Goal: Task Accomplishment & Management: Manage account settings

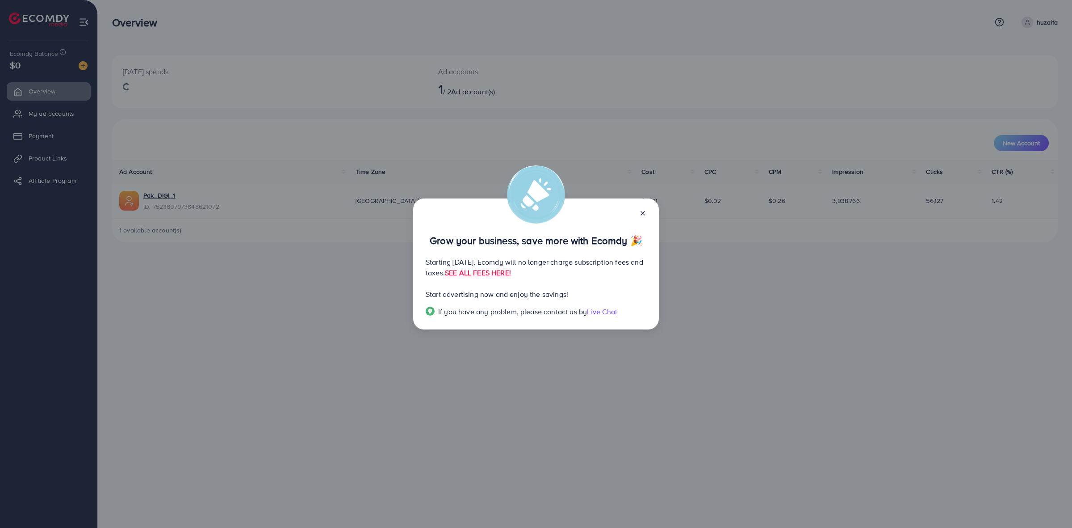
click at [646, 214] on div "Grow your business, save more with Ecomdy 🎉 Starting [DATE], Ecomdy will no lon…" at bounding box center [536, 263] width 246 height 131
click at [643, 213] on line at bounding box center [643, 213] width 4 height 4
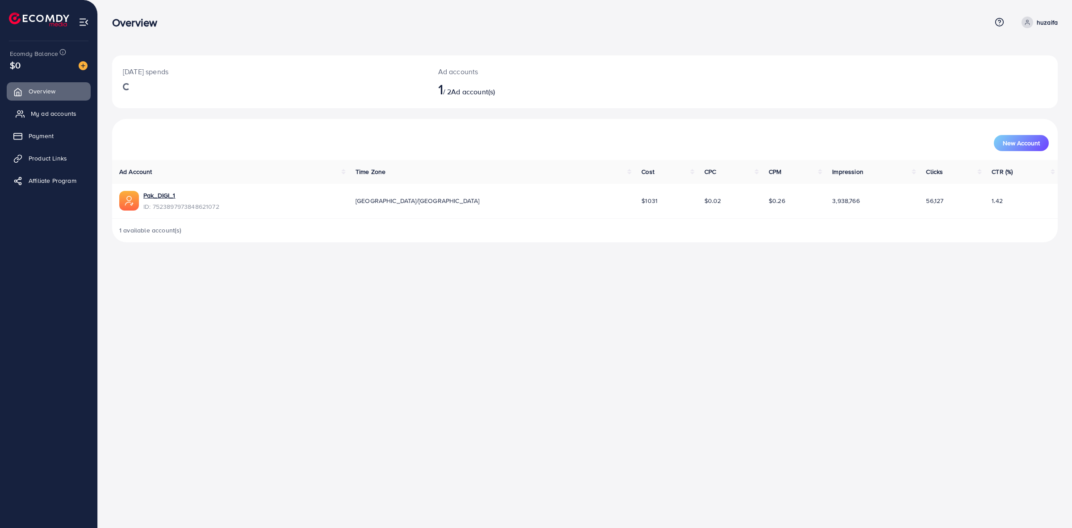
click at [57, 118] on link "My ad accounts" at bounding box center [49, 114] width 84 height 18
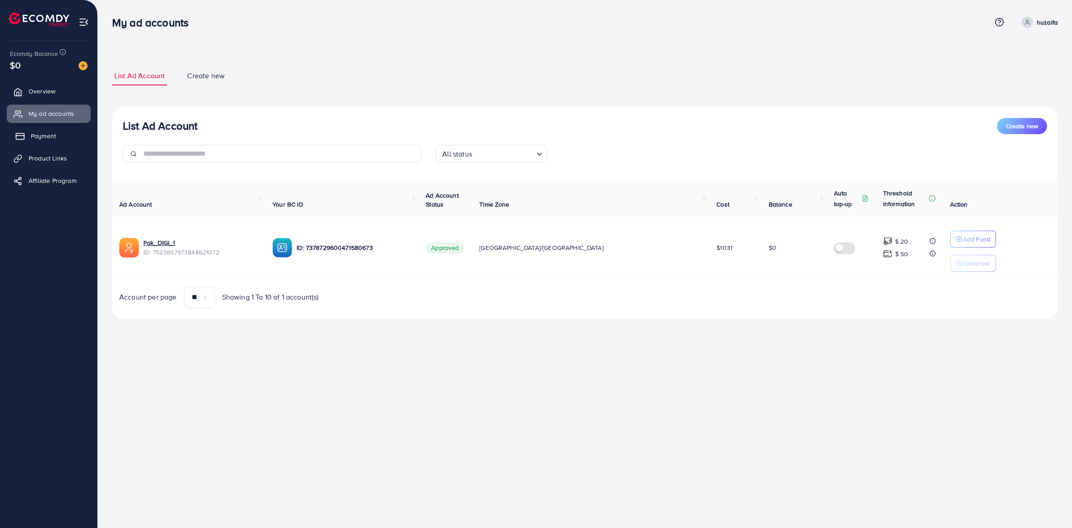
click at [55, 134] on span "Payment" at bounding box center [43, 135] width 25 height 9
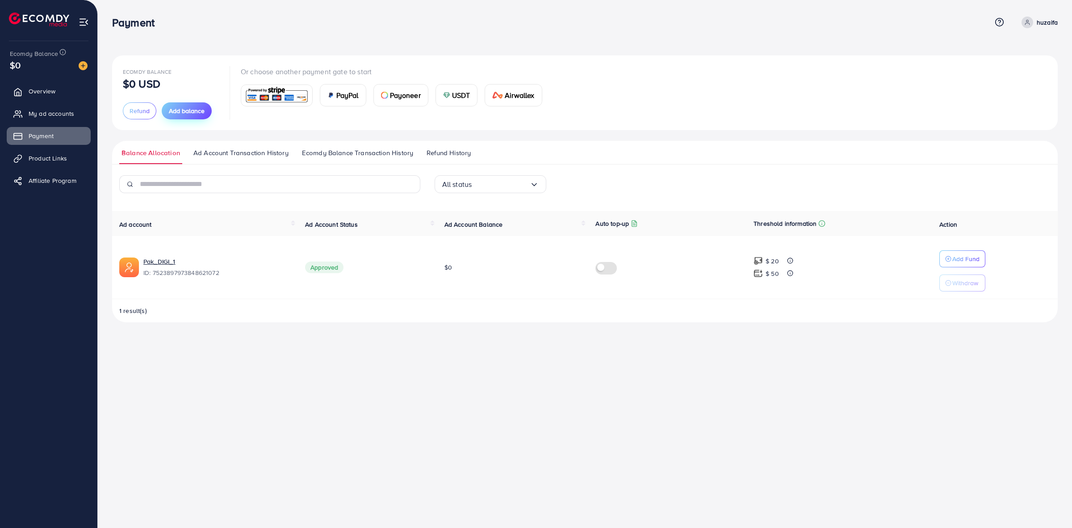
click at [189, 110] on span "Add balance" at bounding box center [187, 110] width 36 height 9
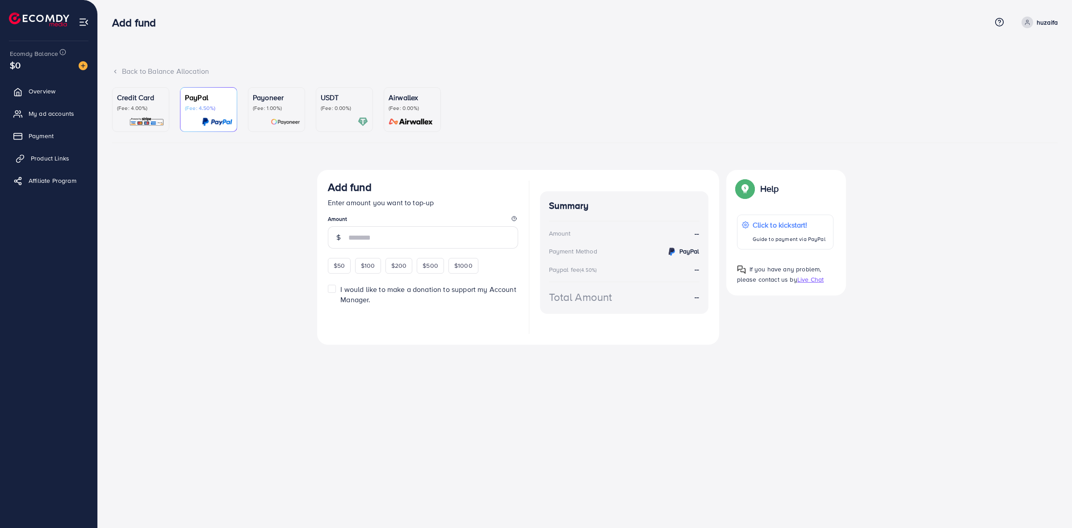
click at [49, 152] on link "Product Links" at bounding box center [49, 158] width 84 height 18
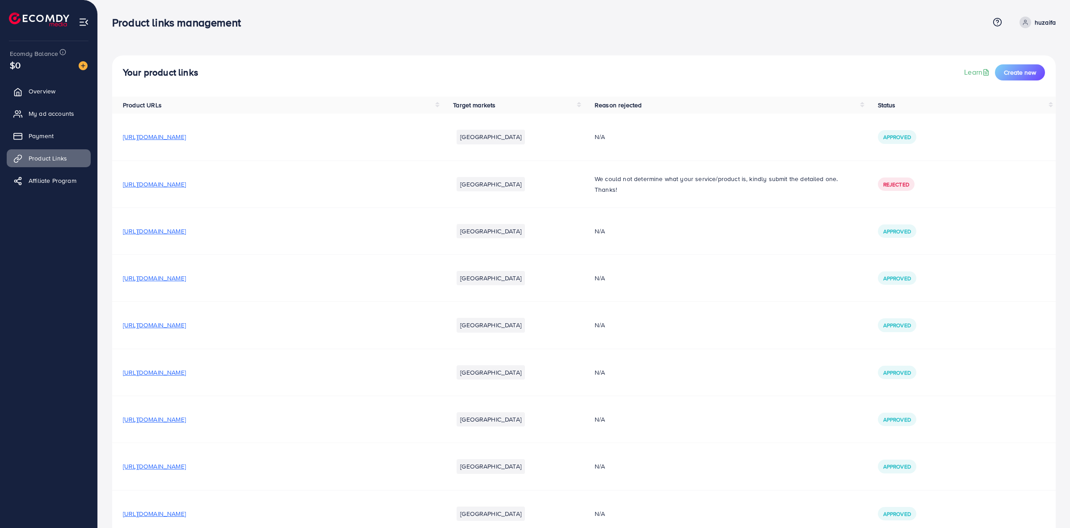
click at [1043, 25] on p "huzaifa" at bounding box center [1045, 22] width 21 height 11
click at [1012, 49] on link "Profile" at bounding box center [1012, 53] width 85 height 20
select select "********"
select select "******"
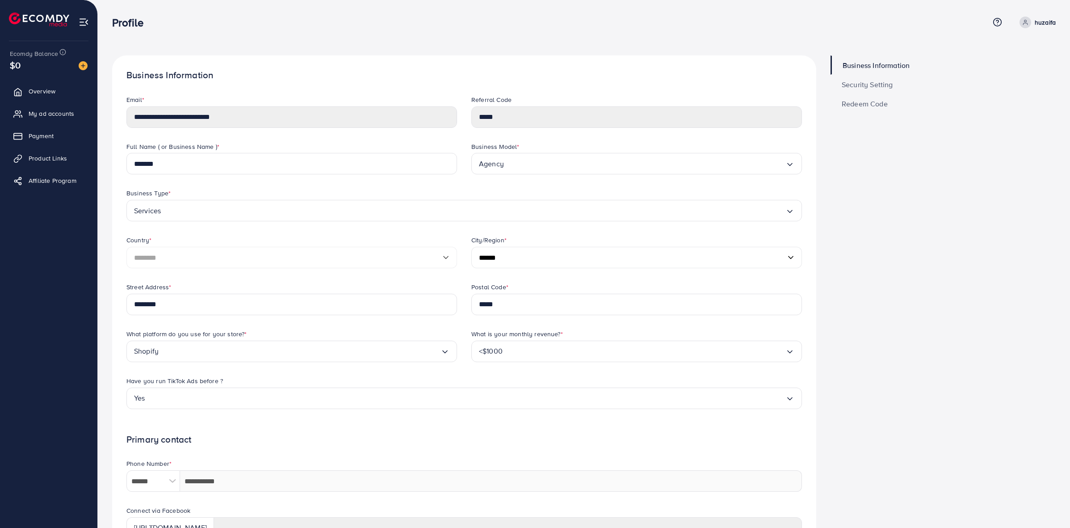
click at [872, 86] on span "Security Setting" at bounding box center [867, 84] width 51 height 7
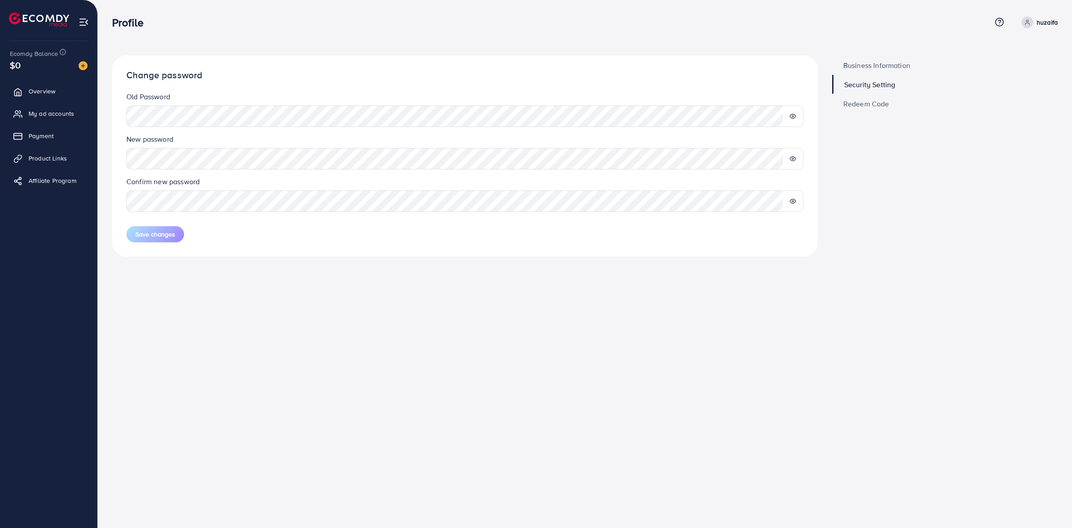
click at [876, 67] on span "Business Information" at bounding box center [876, 65] width 67 height 7
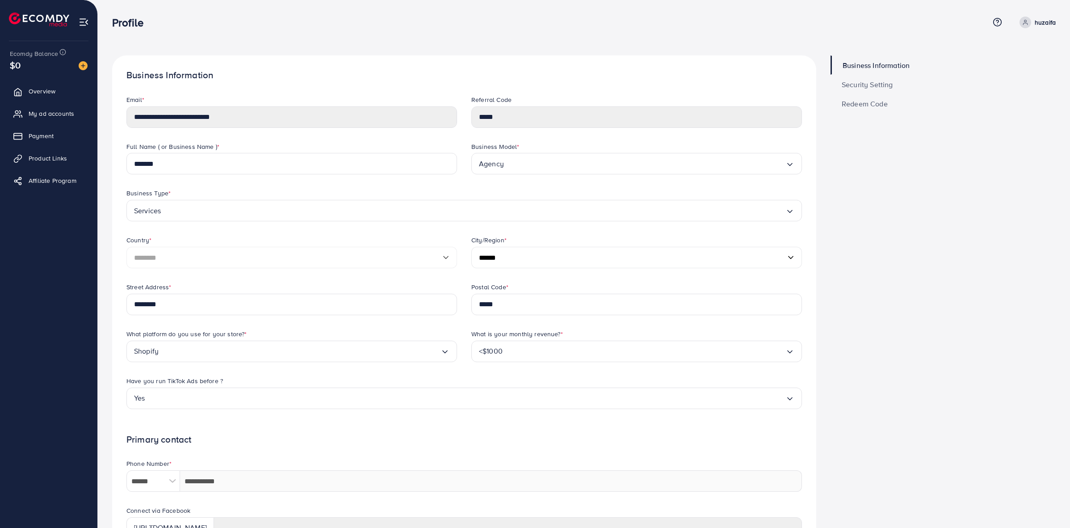
click at [1040, 24] on p "huzaifa" at bounding box center [1045, 22] width 21 height 11
click at [1006, 51] on span "Profile" at bounding box center [1000, 53] width 21 height 11
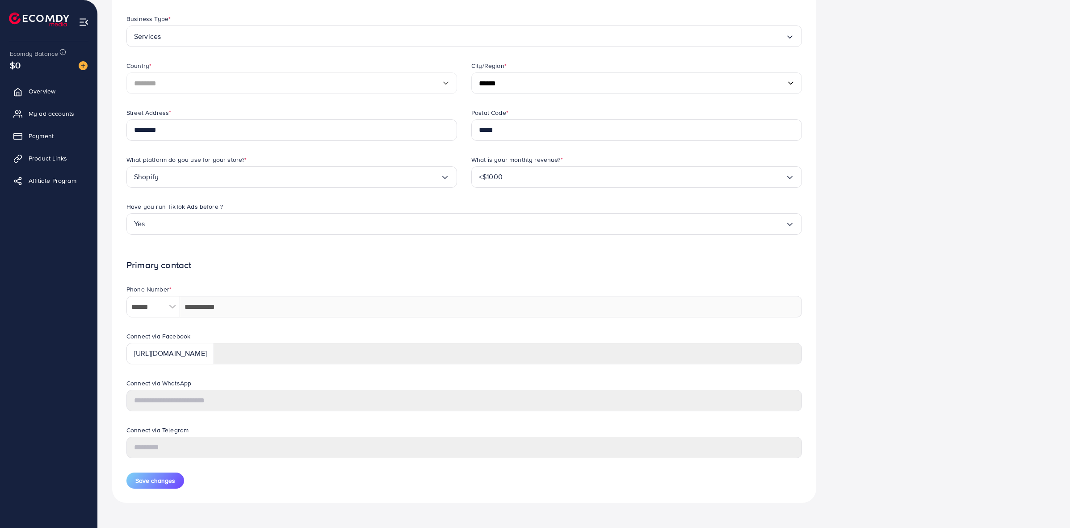
scroll to position [177, 0]
click at [59, 132] on link "Payment" at bounding box center [49, 136] width 84 height 18
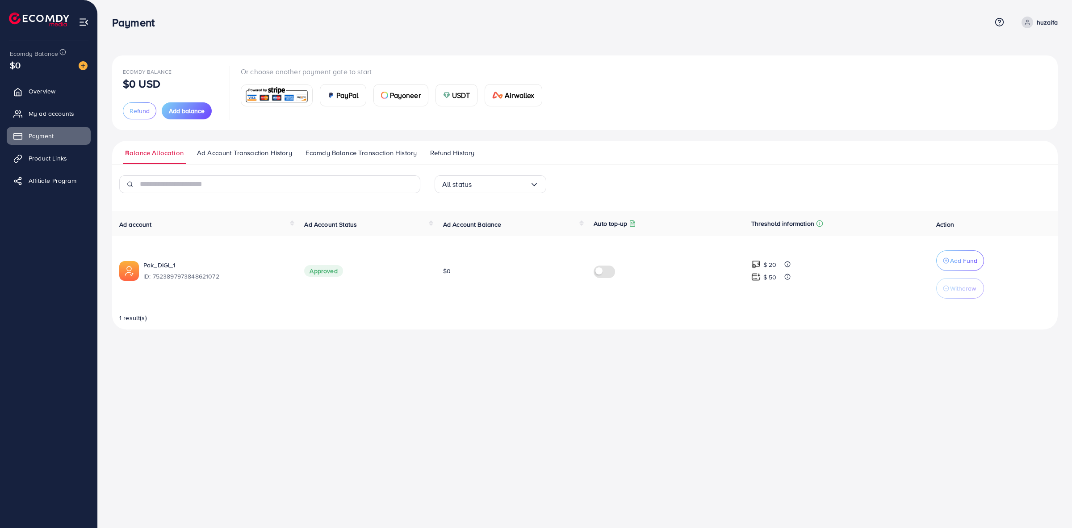
click at [325, 150] on span "Ecomdy Balance Transaction History" at bounding box center [361, 153] width 111 height 10
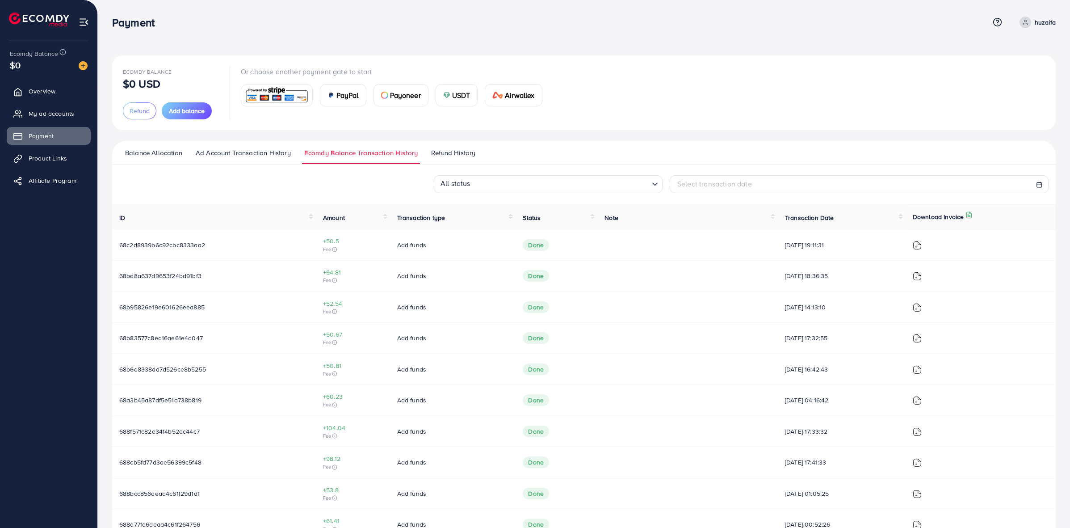
click at [260, 153] on span "Ad Account Transaction History" at bounding box center [243, 153] width 95 height 10
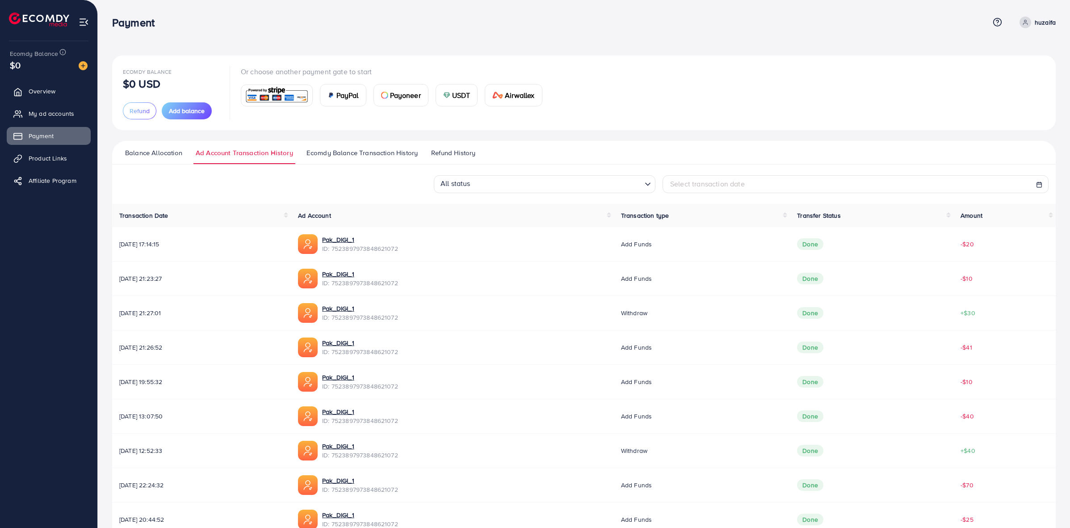
click at [472, 150] on span "Refund History" at bounding box center [453, 153] width 44 height 10
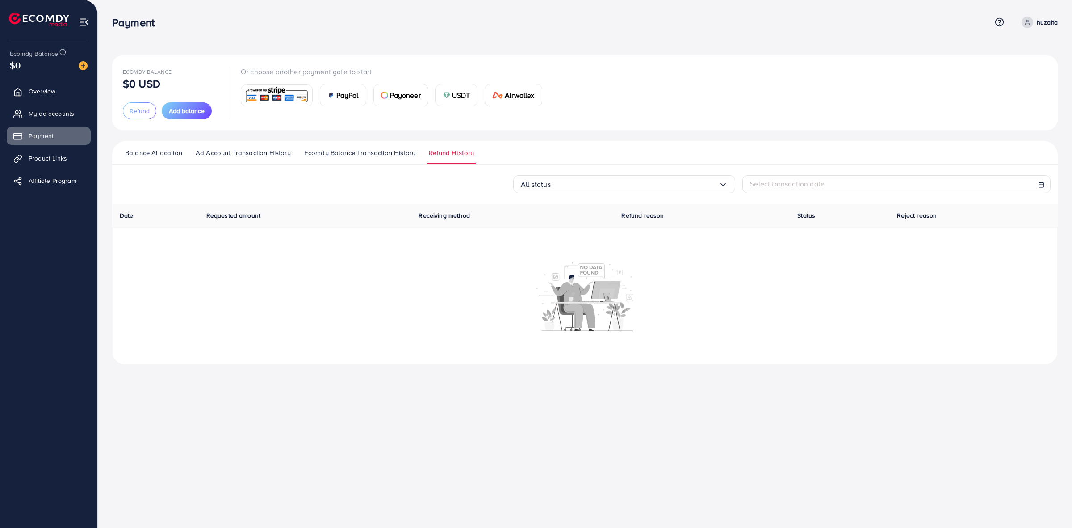
click at [298, 148] on li "Ad Account Transaction History" at bounding box center [247, 156] width 109 height 16
click at [243, 154] on span "Ad Account Transaction History" at bounding box center [243, 153] width 95 height 10
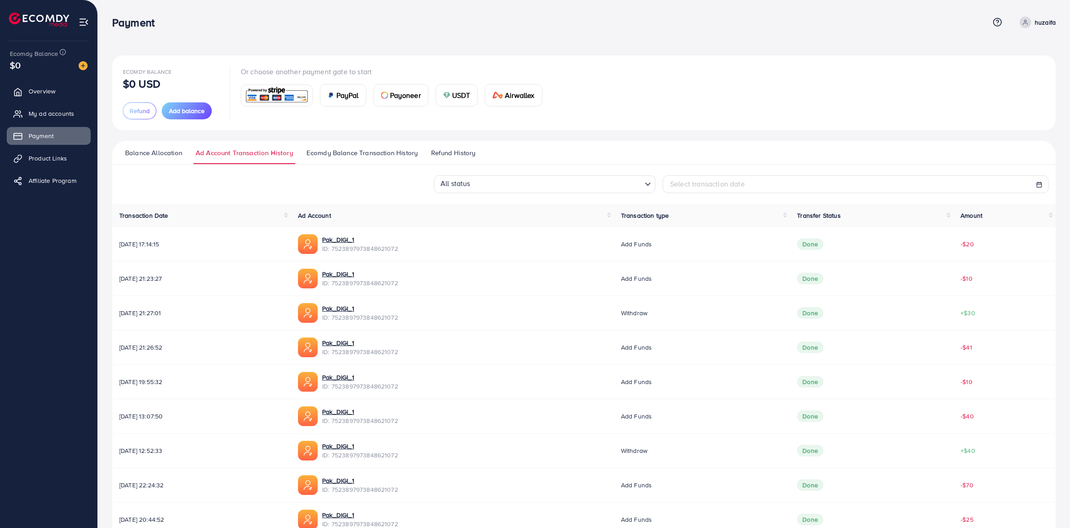
click at [171, 155] on span "Balance Allocation" at bounding box center [153, 153] width 57 height 10
